Goal: Task Accomplishment & Management: Use online tool/utility

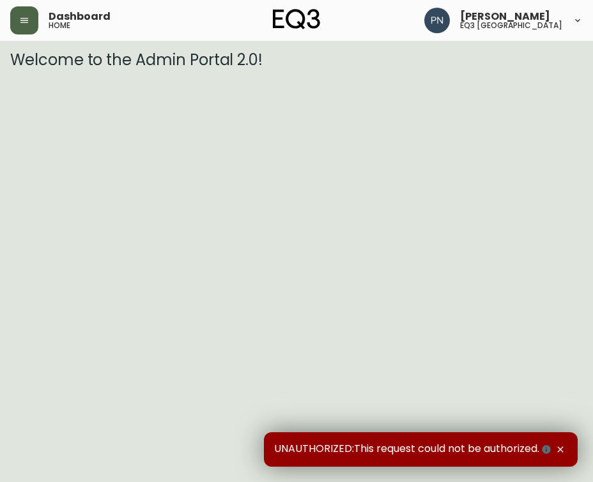
click at [29, 15] on button "button" at bounding box center [24, 20] width 28 height 28
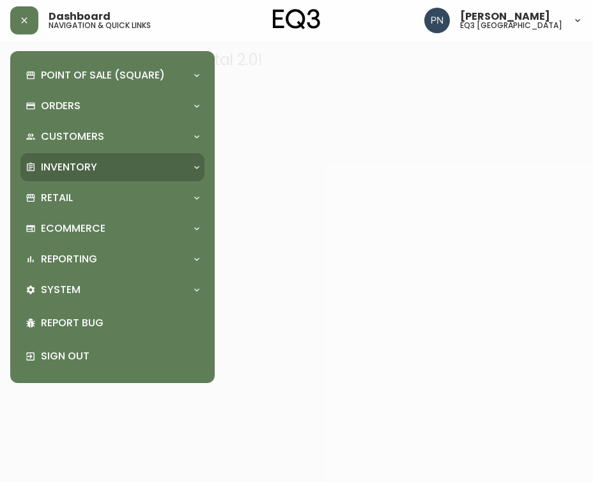
click at [70, 171] on p "Inventory" at bounding box center [69, 167] width 56 height 14
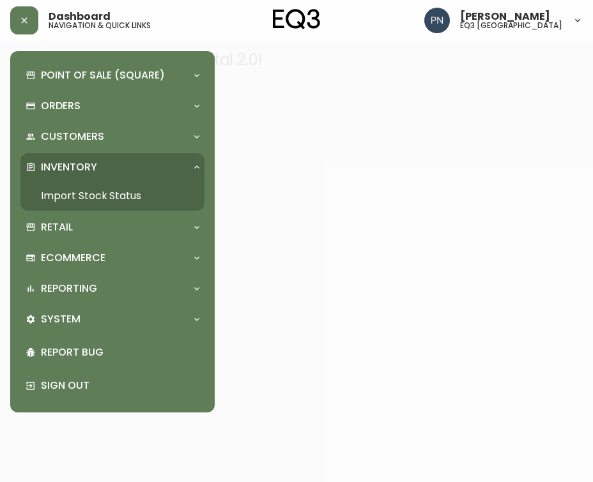
click at [85, 190] on link "Import Stock Status" at bounding box center [112, 195] width 184 height 29
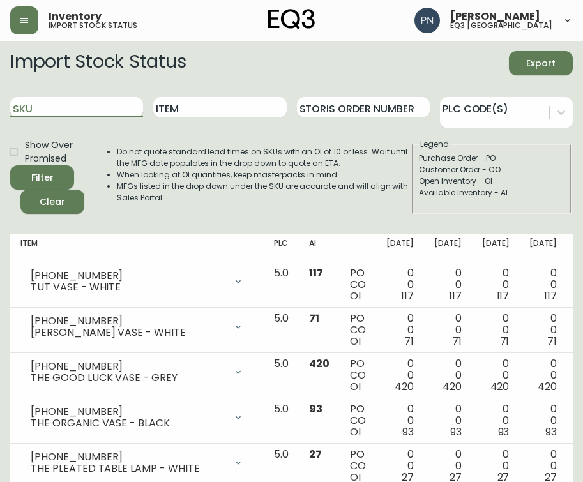
click at [120, 109] on input "SKU" at bounding box center [76, 107] width 133 height 20
paste input "[PHONE_NUMBER]"
click at [204, 144] on div "Do not quote standard lead times on SKUs with an OI of 10 or less. Wait until t…" at bounding box center [250, 176] width 319 height 75
click at [123, 107] on input "[PHONE_NUMBER]" at bounding box center [76, 107] width 133 height 20
click at [10, 165] on button "Filter" at bounding box center [42, 177] width 64 height 24
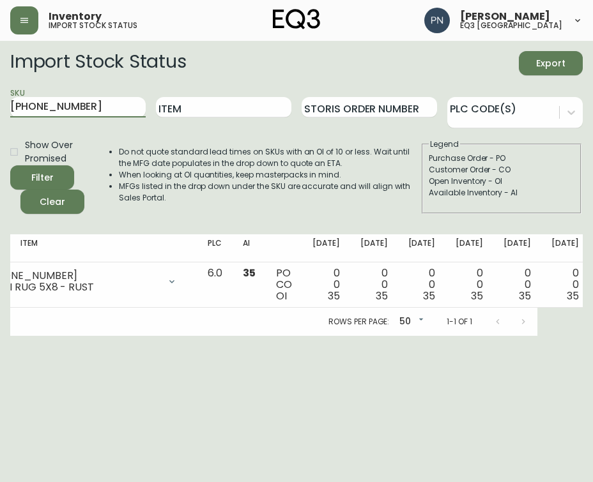
scroll to position [0, 170]
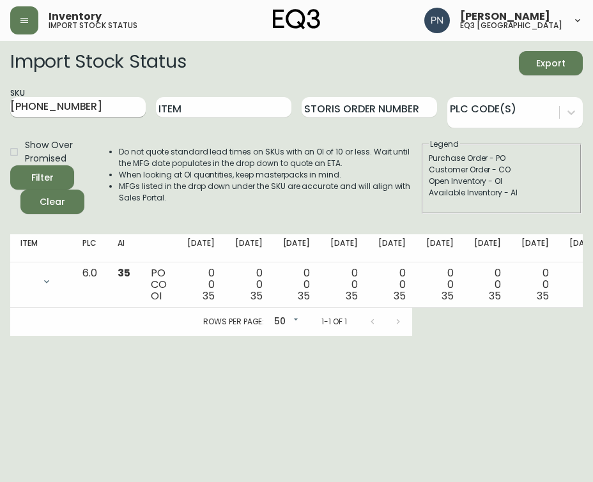
click at [55, 110] on input "[PHONE_NUMBER]" at bounding box center [77, 107] width 135 height 20
click at [99, 100] on input "[PHONE_NUMBER]" at bounding box center [77, 107] width 135 height 20
paste input "07-7"
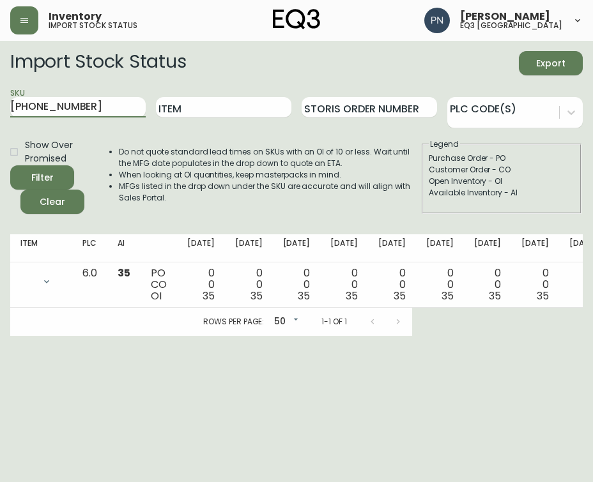
type input "[PHONE_NUMBER]"
click at [10, 165] on button "Filter" at bounding box center [42, 177] width 64 height 24
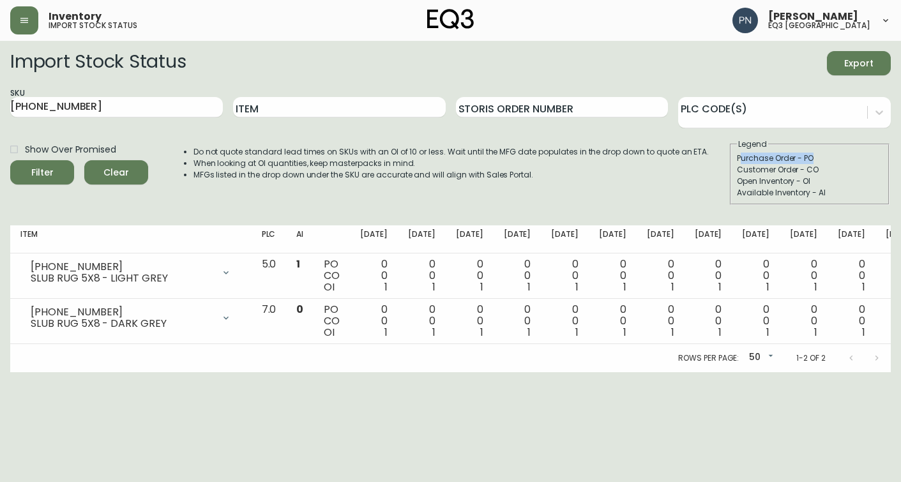
drag, startPoint x: 743, startPoint y: 156, endPoint x: 822, endPoint y: 156, distance: 79.8
click at [592, 156] on div "Purchase Order - PO" at bounding box center [810, 158] width 146 height 11
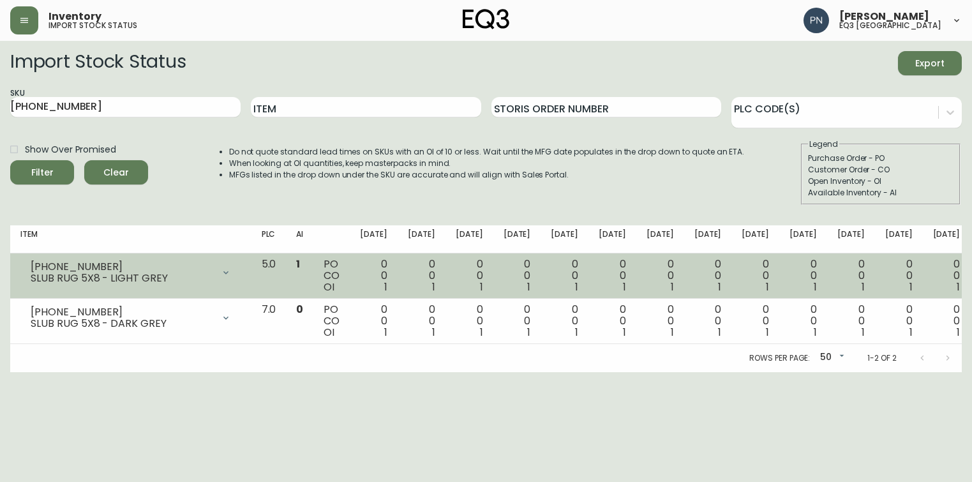
click at [592, 280] on td "0 0 1" at bounding box center [661, 275] width 48 height 45
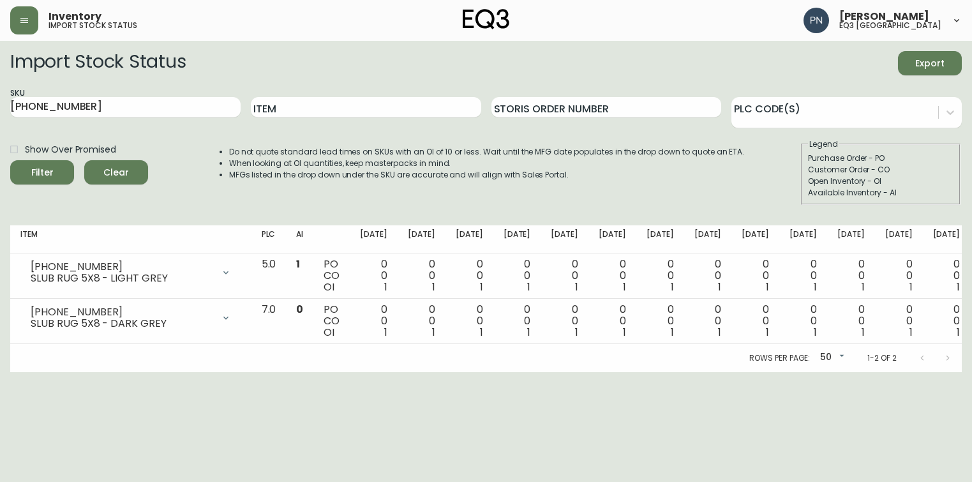
click at [139, 93] on div "SKU [PHONE_NUMBER]" at bounding box center [125, 108] width 231 height 42
click at [136, 106] on input "[PHONE_NUMBER]" at bounding box center [125, 107] width 231 height 20
paste input "[PHONE_NUMBER]"
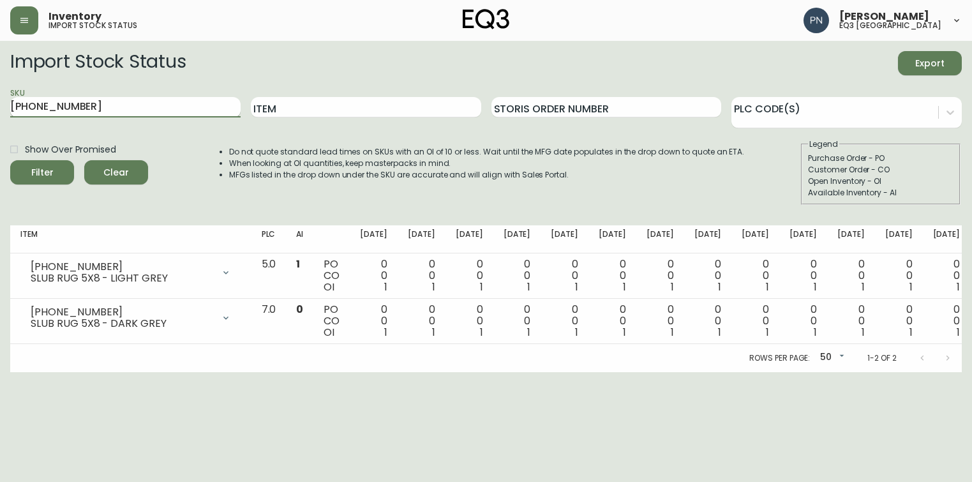
type input "[PHONE_NUMBER]"
click at [10, 160] on button "Filter" at bounding box center [42, 172] width 64 height 24
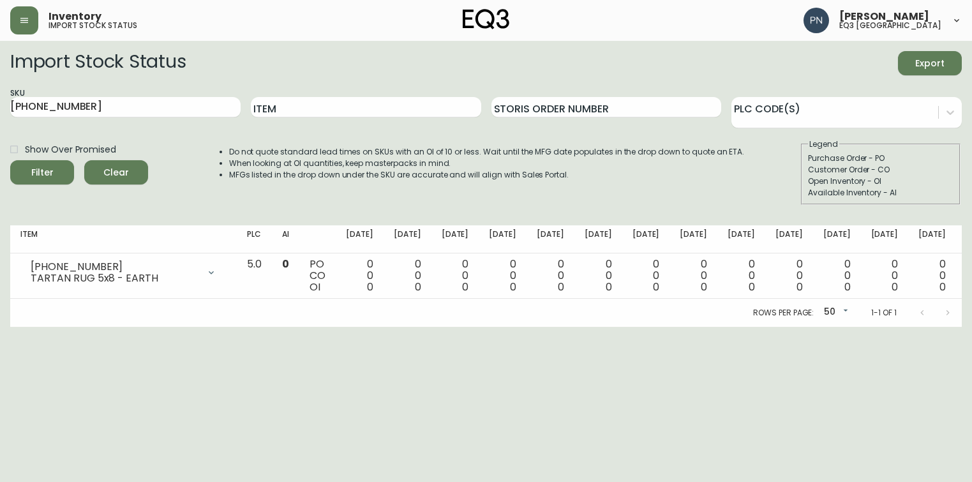
drag, startPoint x: 487, startPoint y: 308, endPoint x: 547, endPoint y: 301, distance: 60.4
